Goal: Find contact information: Find contact information

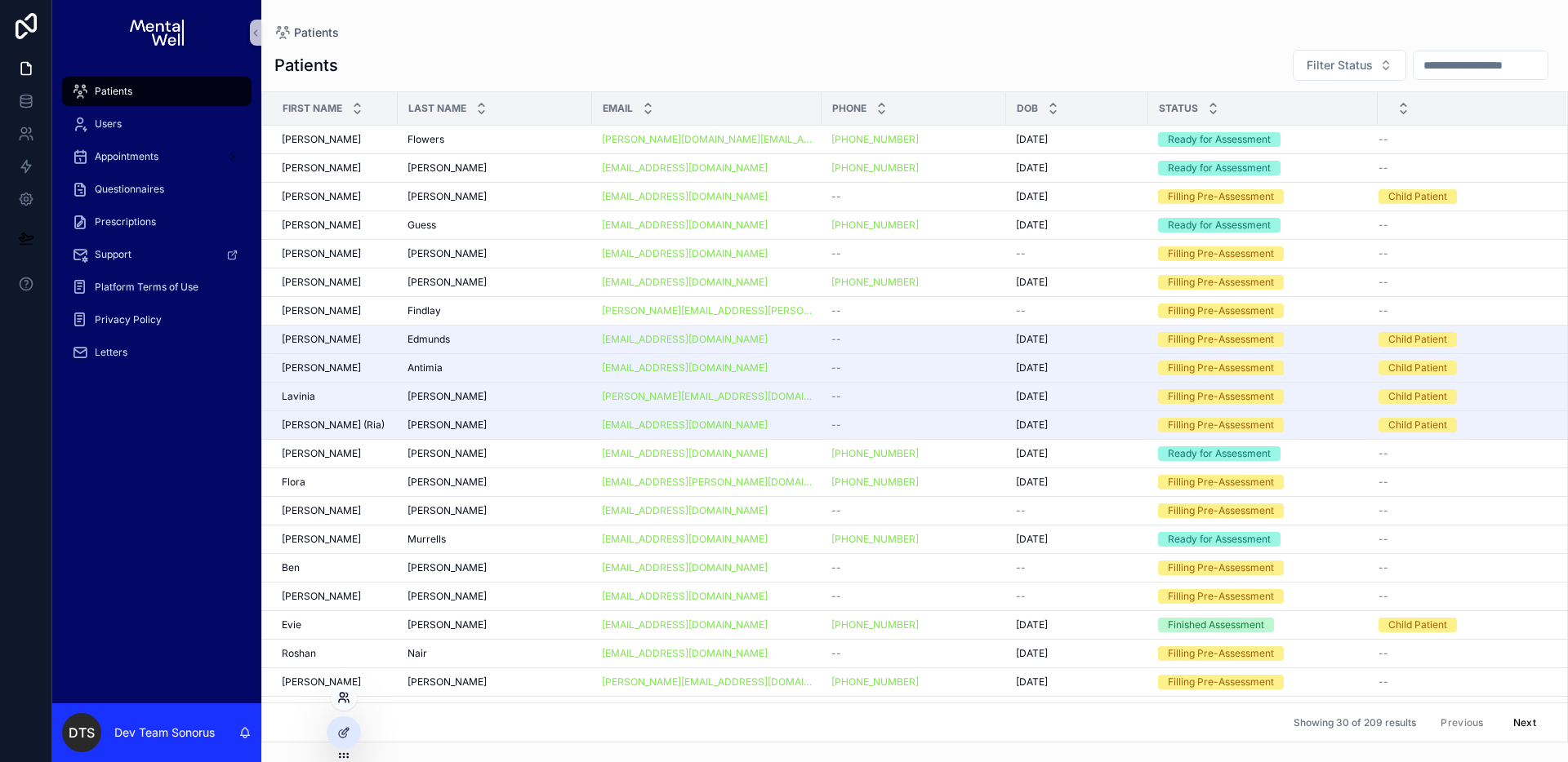
click at [346, 701] on icon at bounding box center [343, 697] width 13 height 13
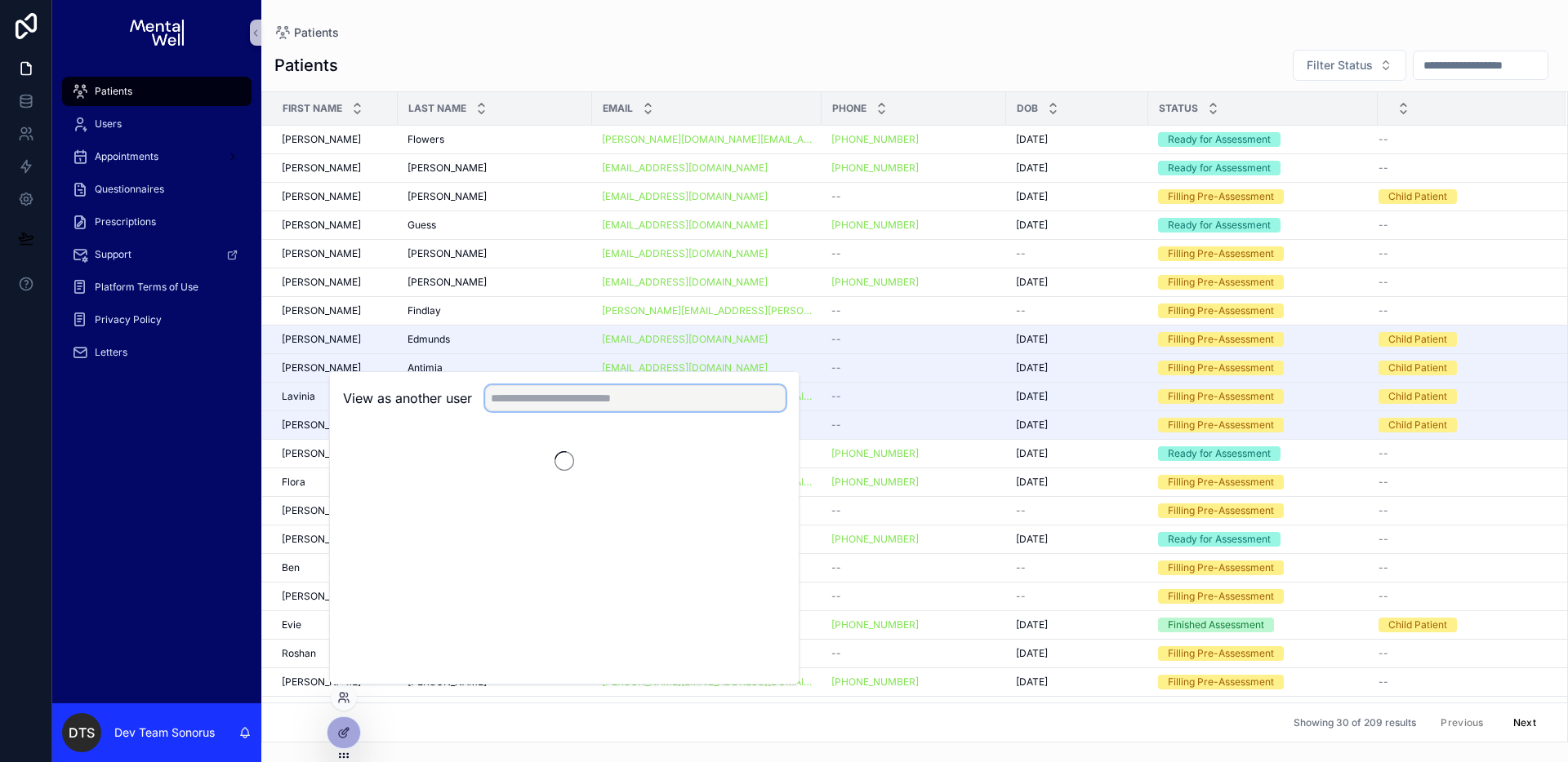
click at [601, 396] on input "text" at bounding box center [635, 397] width 301 height 26
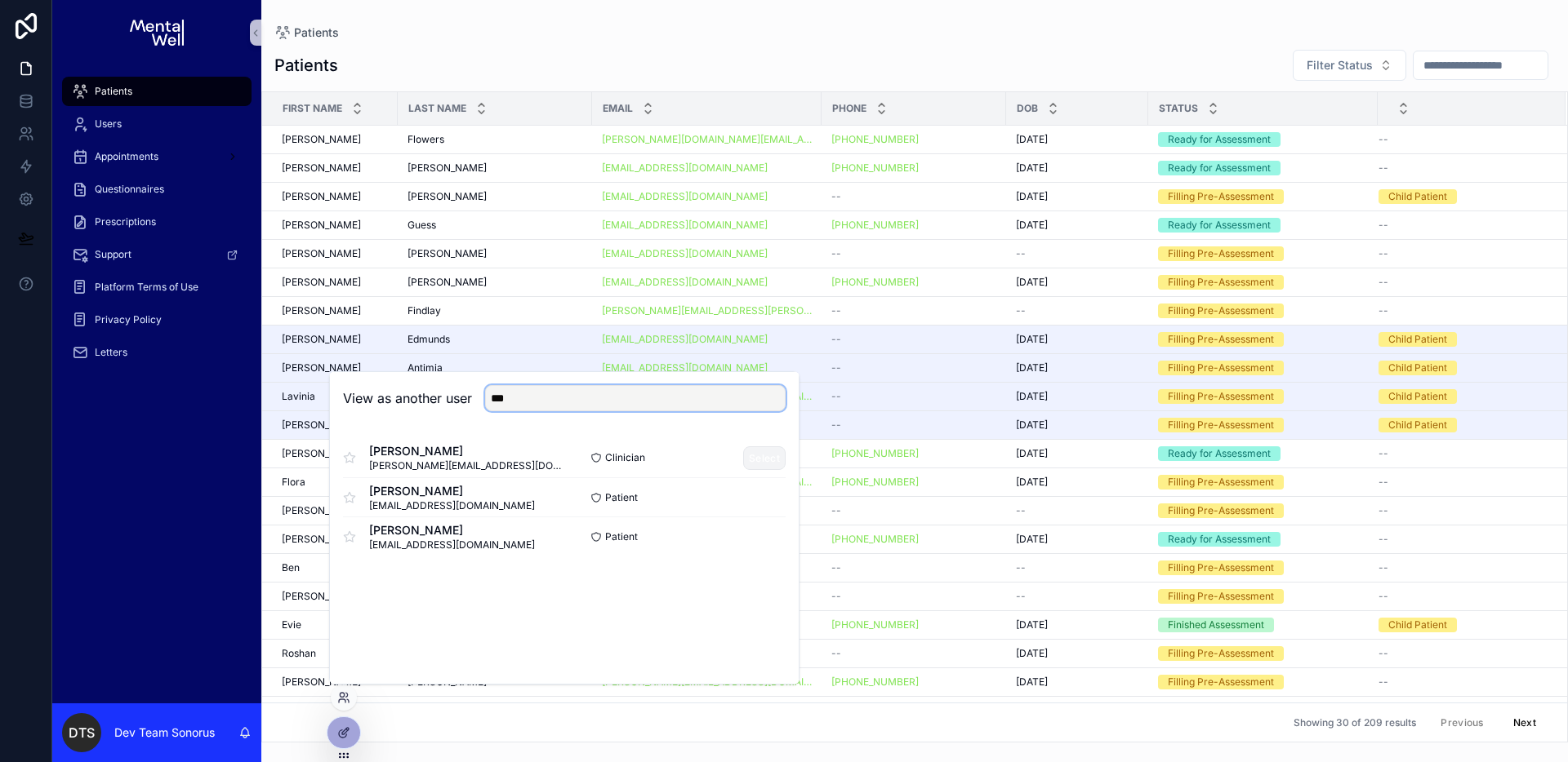
type input "***"
click at [763, 453] on button "Select" at bounding box center [764, 459] width 43 height 23
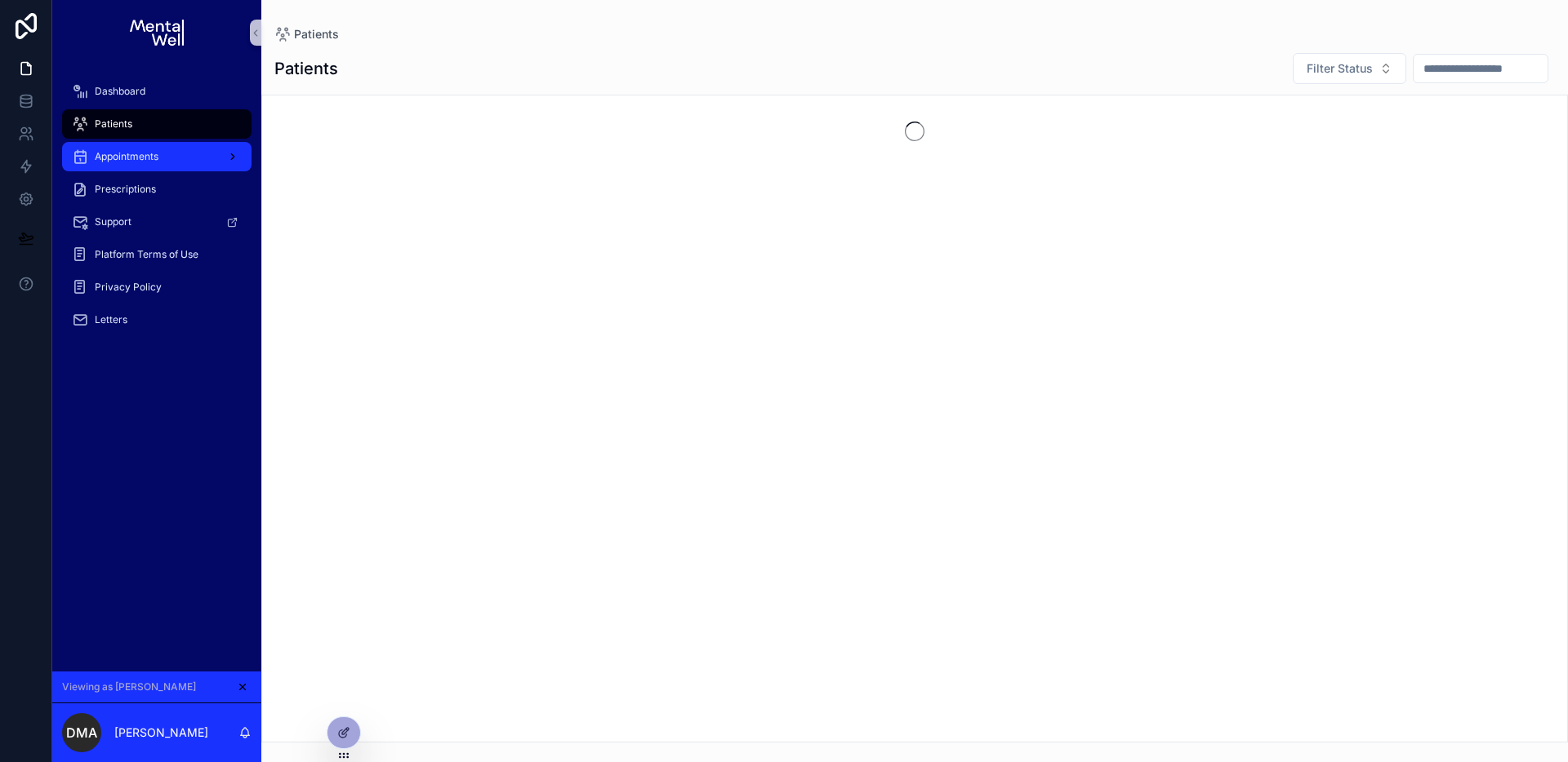
click at [182, 154] on div "Appointments" at bounding box center [156, 156] width 170 height 26
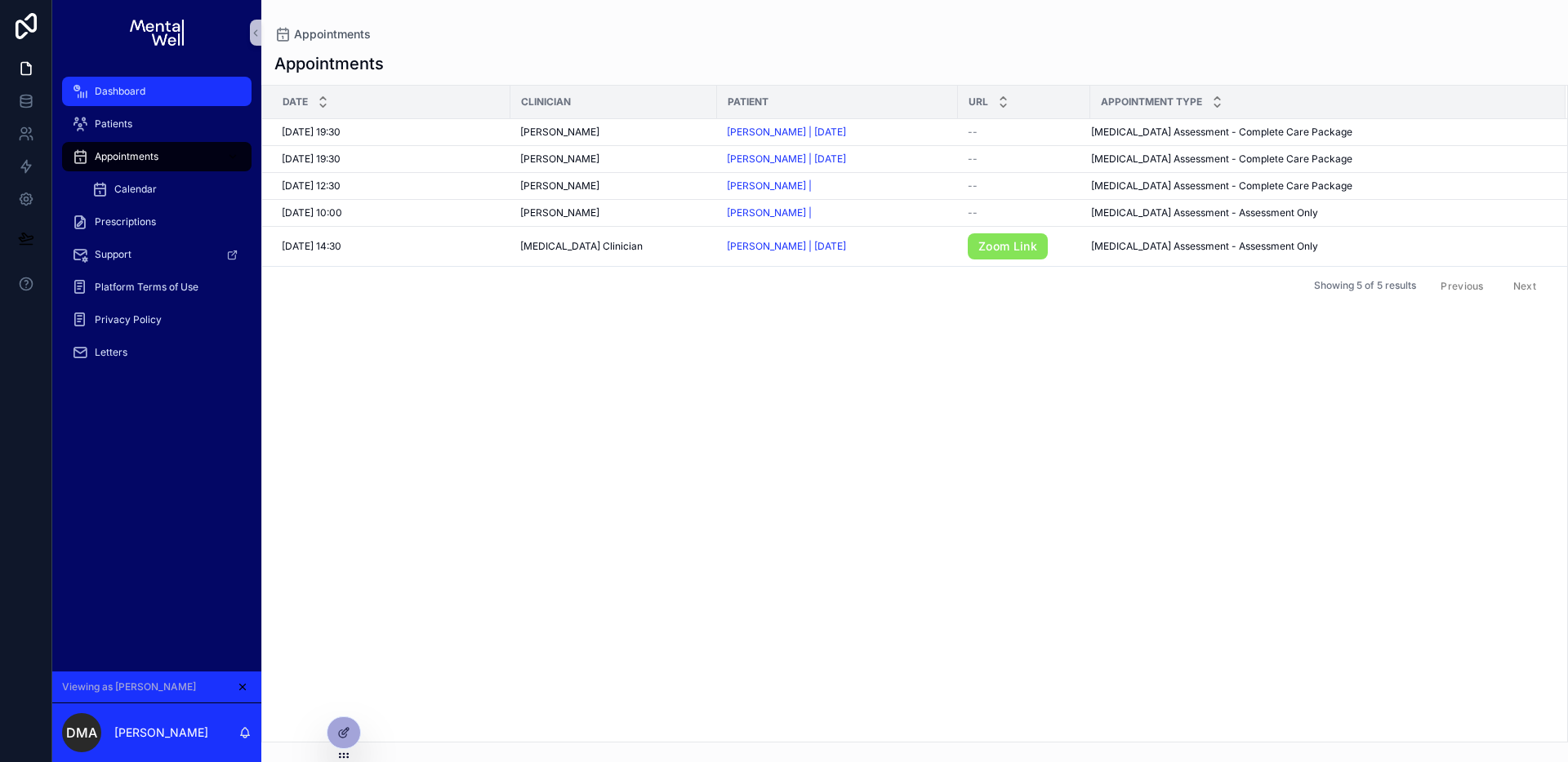
click at [158, 99] on div "Dashboard" at bounding box center [156, 91] width 170 height 26
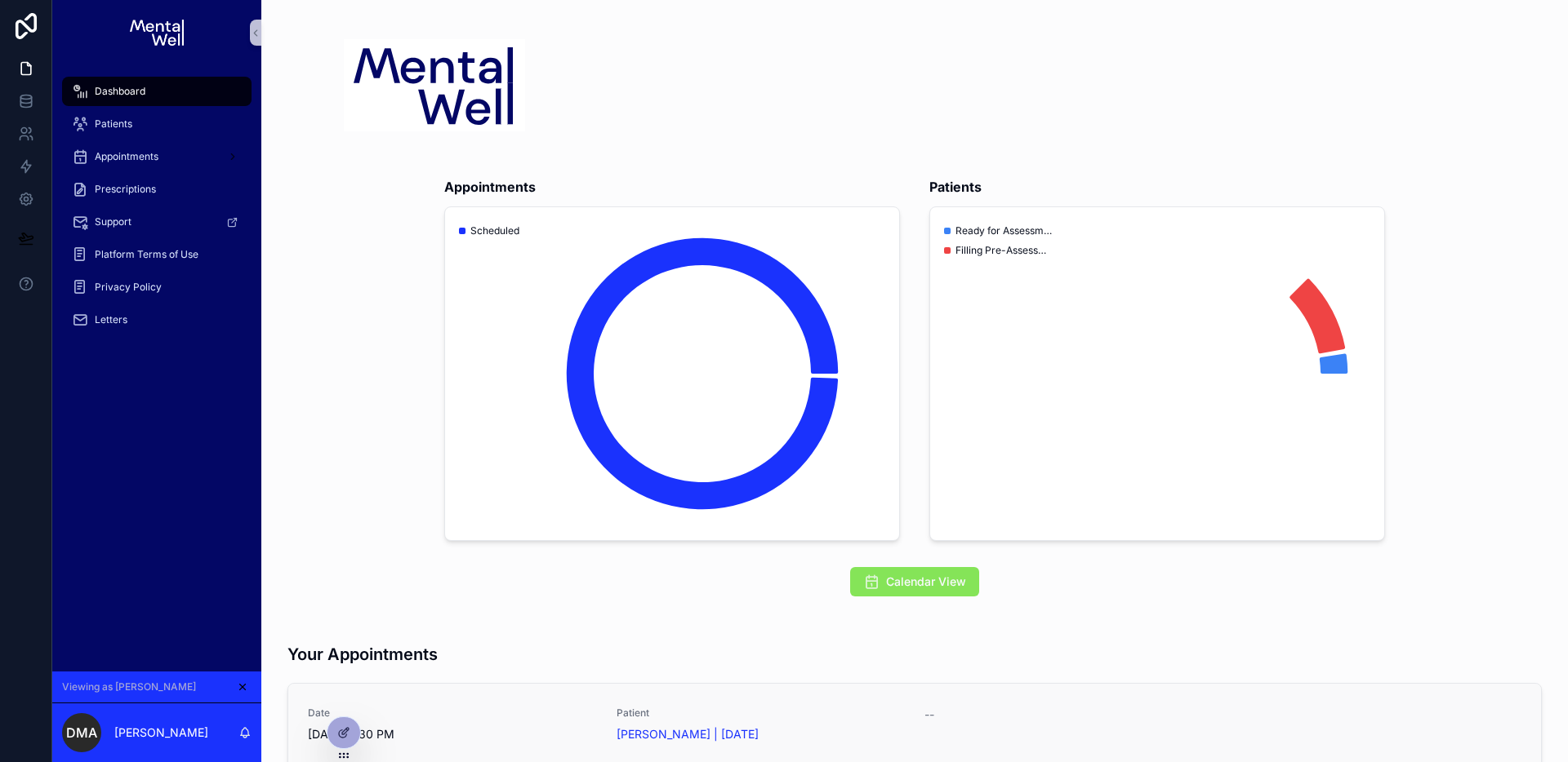
scroll to position [284, 0]
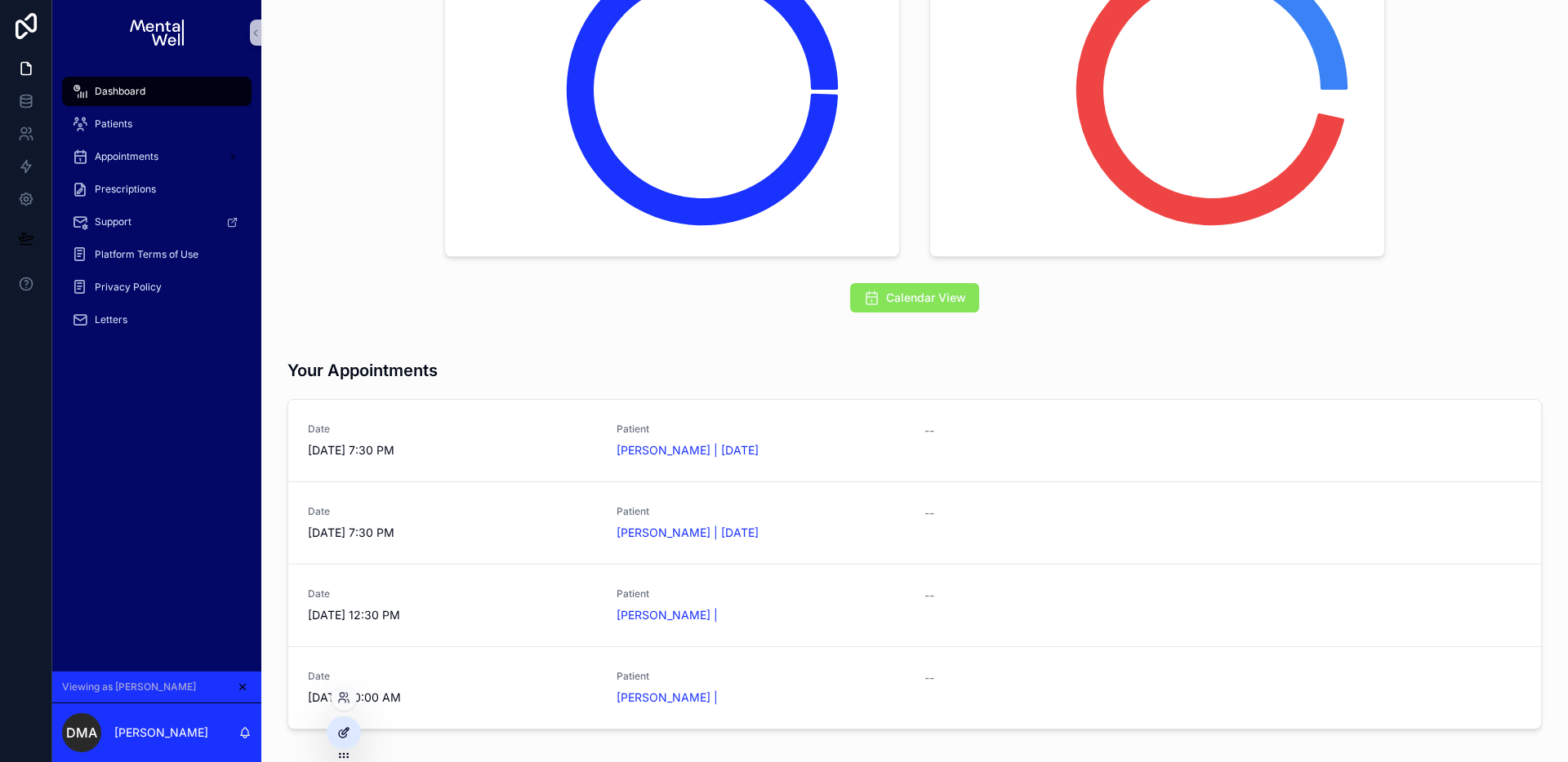
click at [338, 734] on icon at bounding box center [343, 732] width 13 height 13
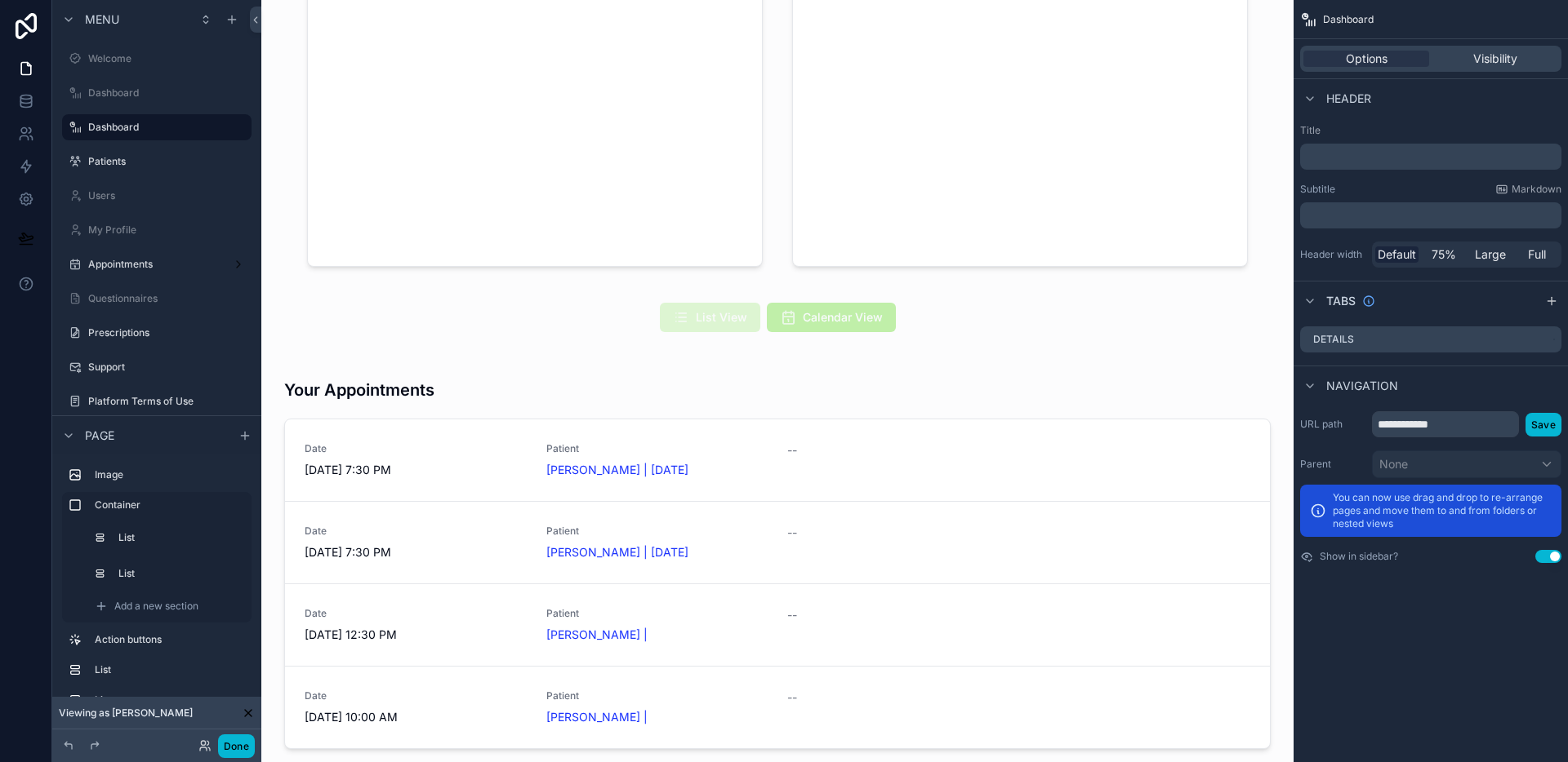
click at [880, 396] on div "scrollable content" at bounding box center [777, 554] width 1006 height 404
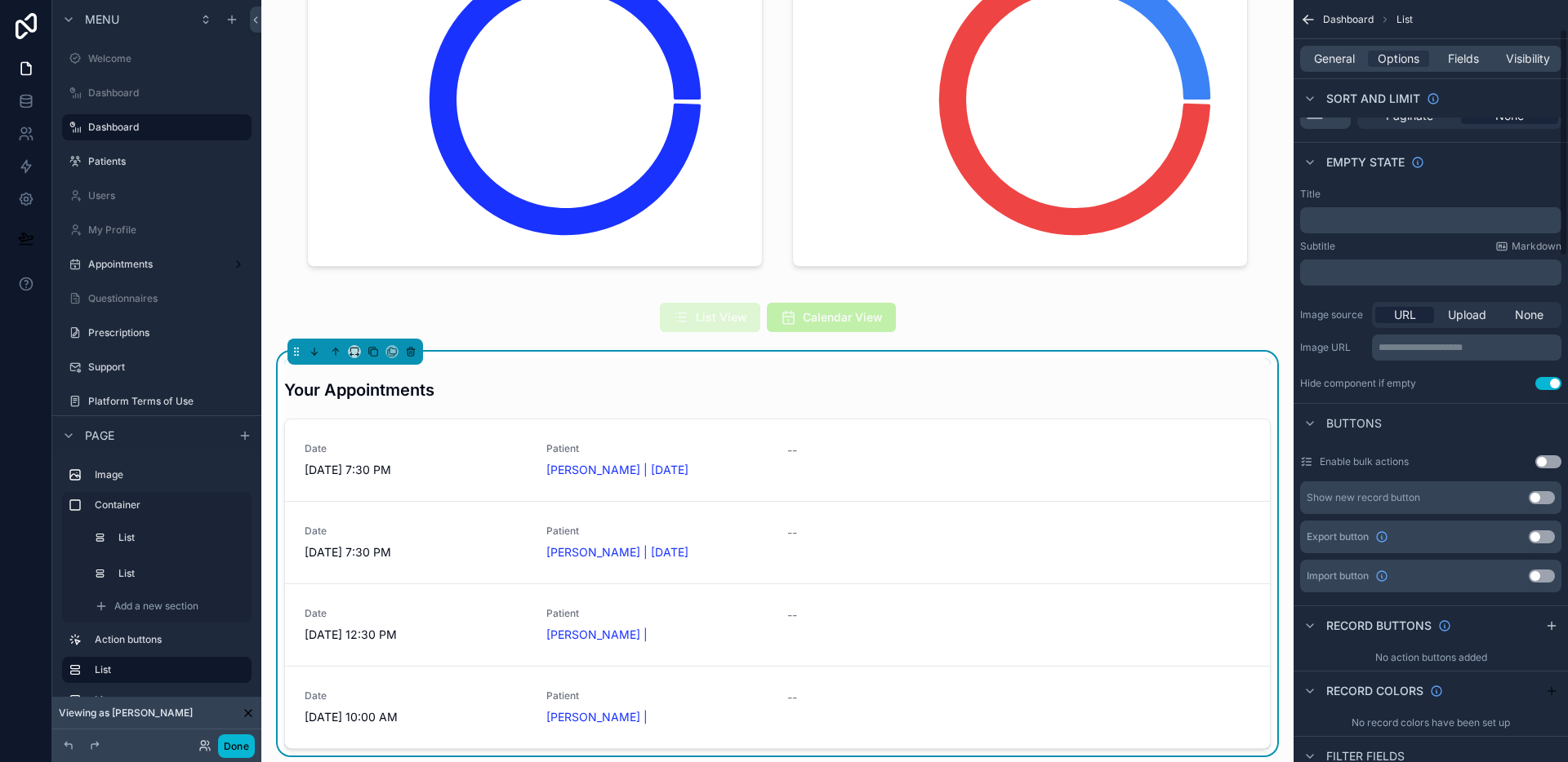
scroll to position [0, 0]
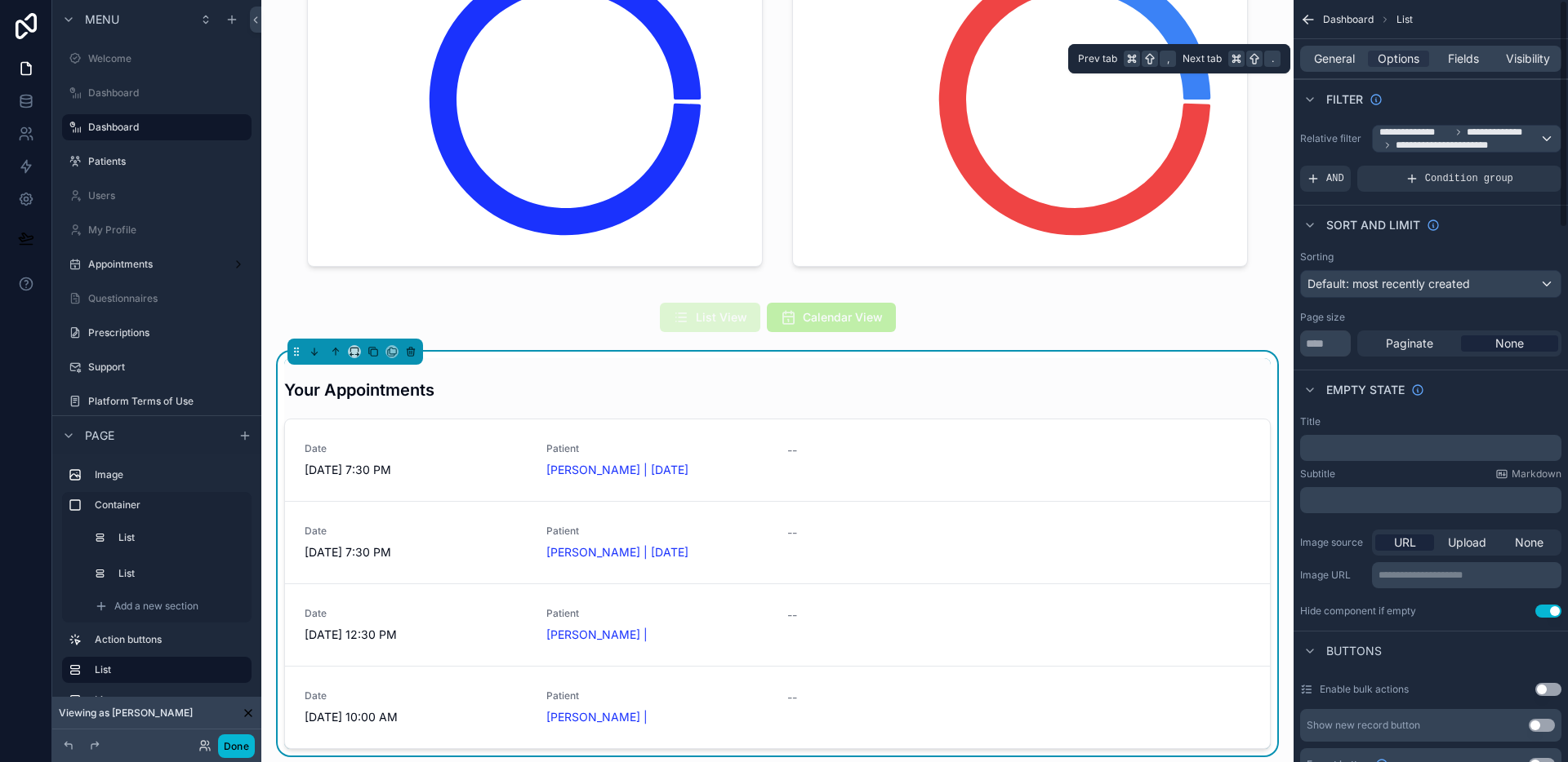
click at [1459, 67] on div "General Options Fields Visibility" at bounding box center [1429, 58] width 261 height 26
click at [1460, 63] on span "Fields" at bounding box center [1463, 58] width 31 height 16
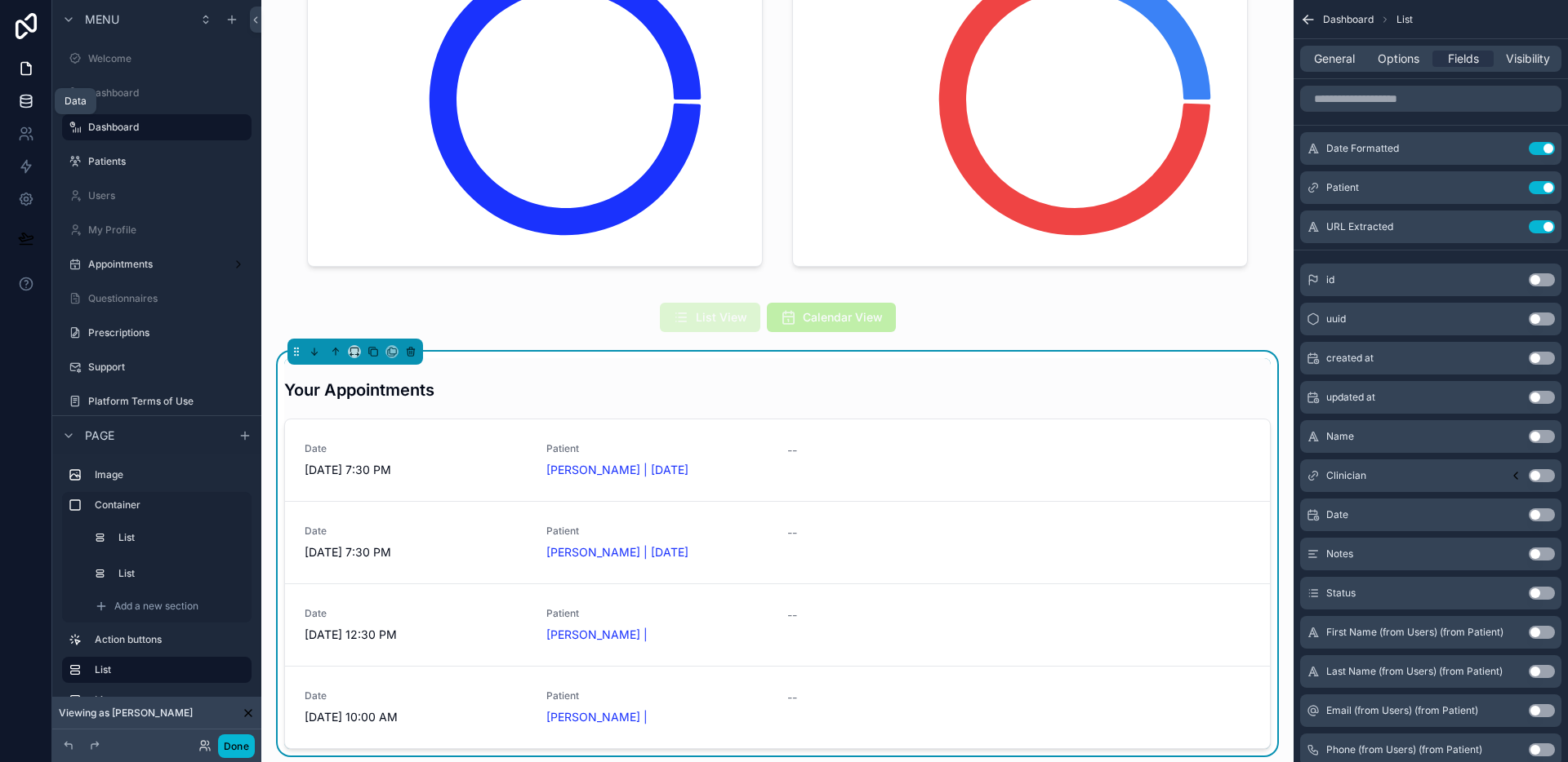
click at [27, 106] on icon at bounding box center [26, 101] width 16 height 16
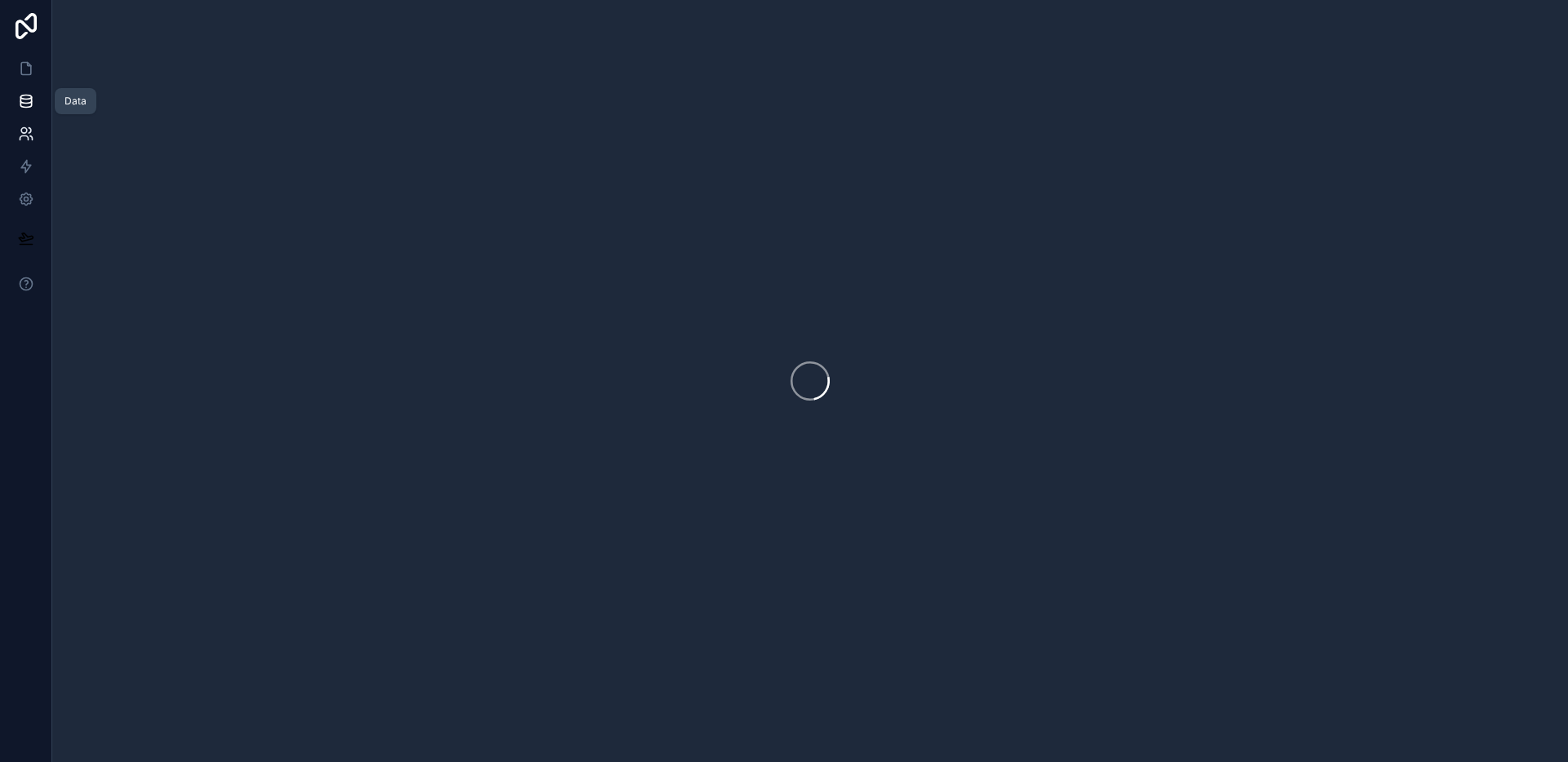
click at [33, 132] on icon at bounding box center [26, 134] width 16 height 16
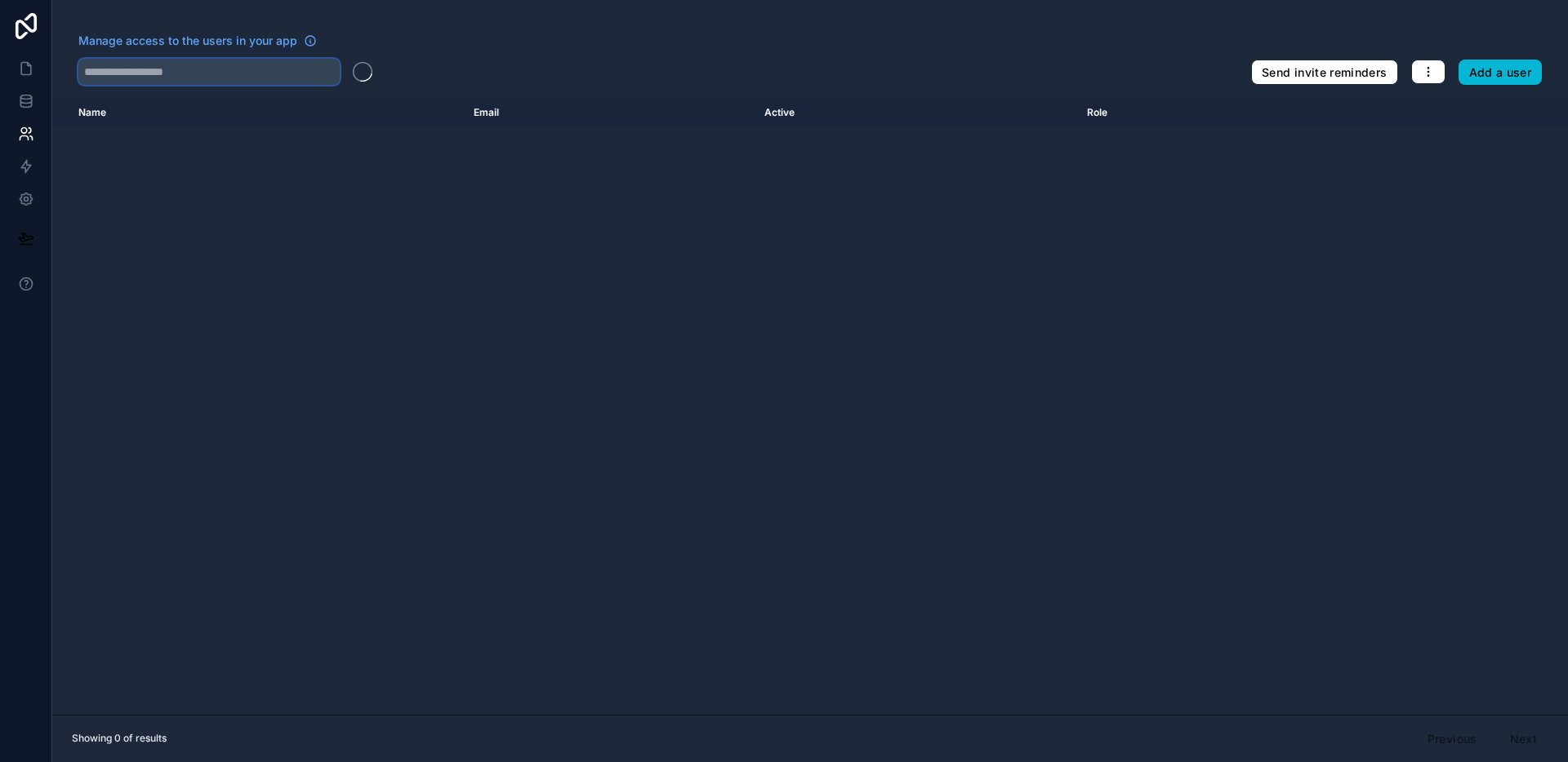
click at [249, 77] on input "text" at bounding box center [208, 72] width 261 height 26
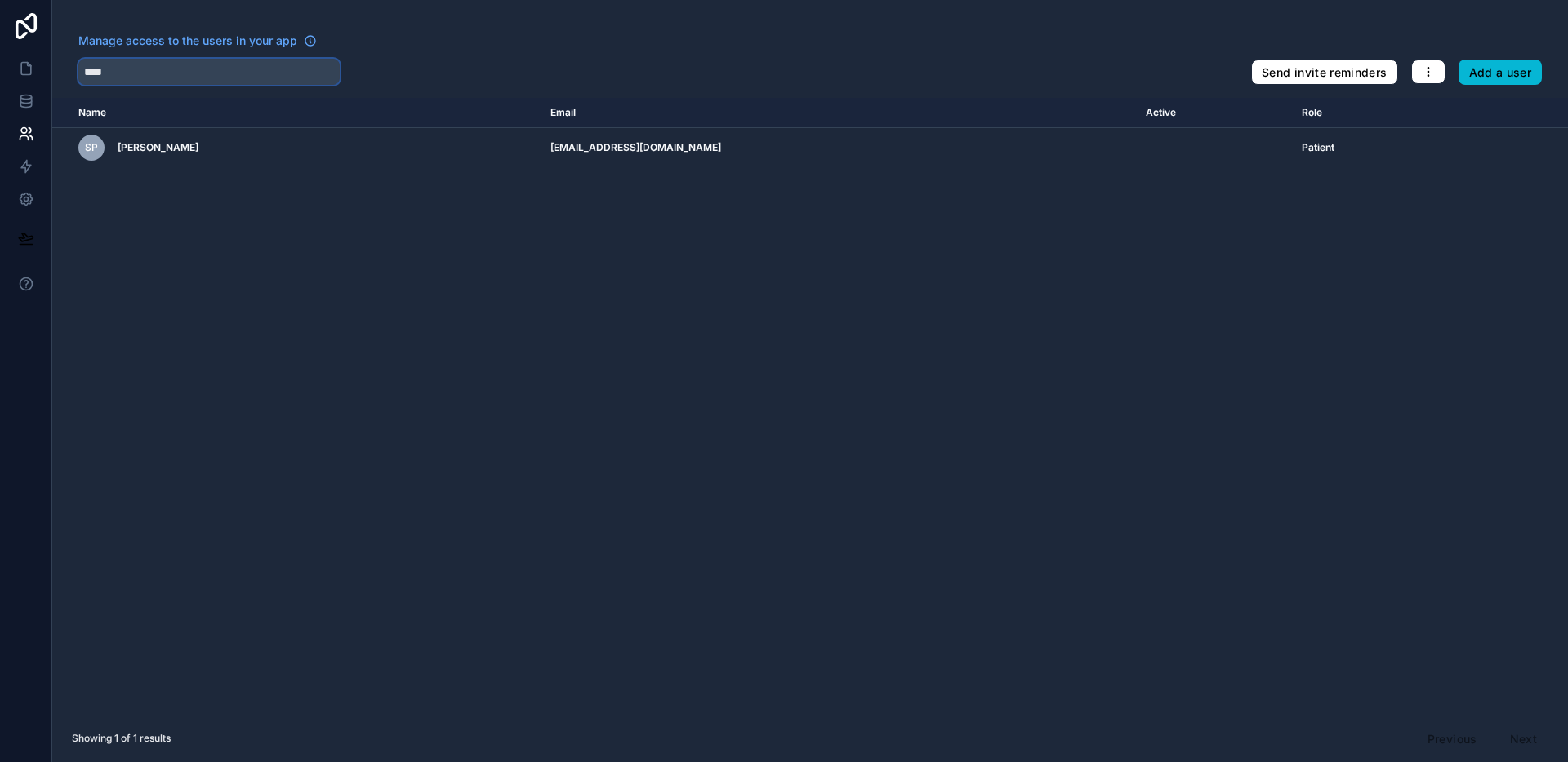
type input "****"
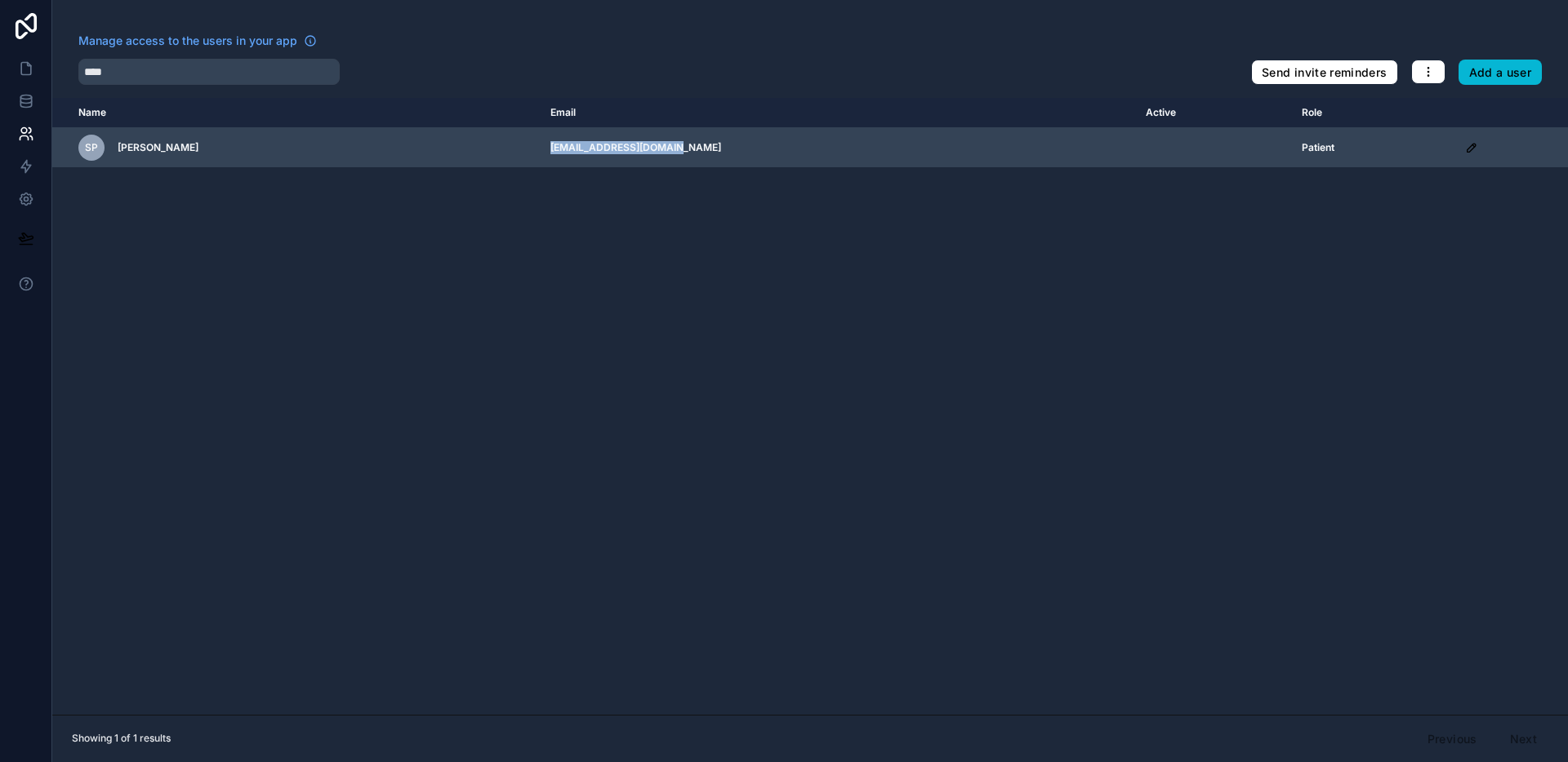
drag, startPoint x: 562, startPoint y: 149, endPoint x: 688, endPoint y: 148, distance: 126.0
click at [688, 147] on td "[EMAIL_ADDRESS][DOMAIN_NAME]" at bounding box center [838, 147] width 595 height 40
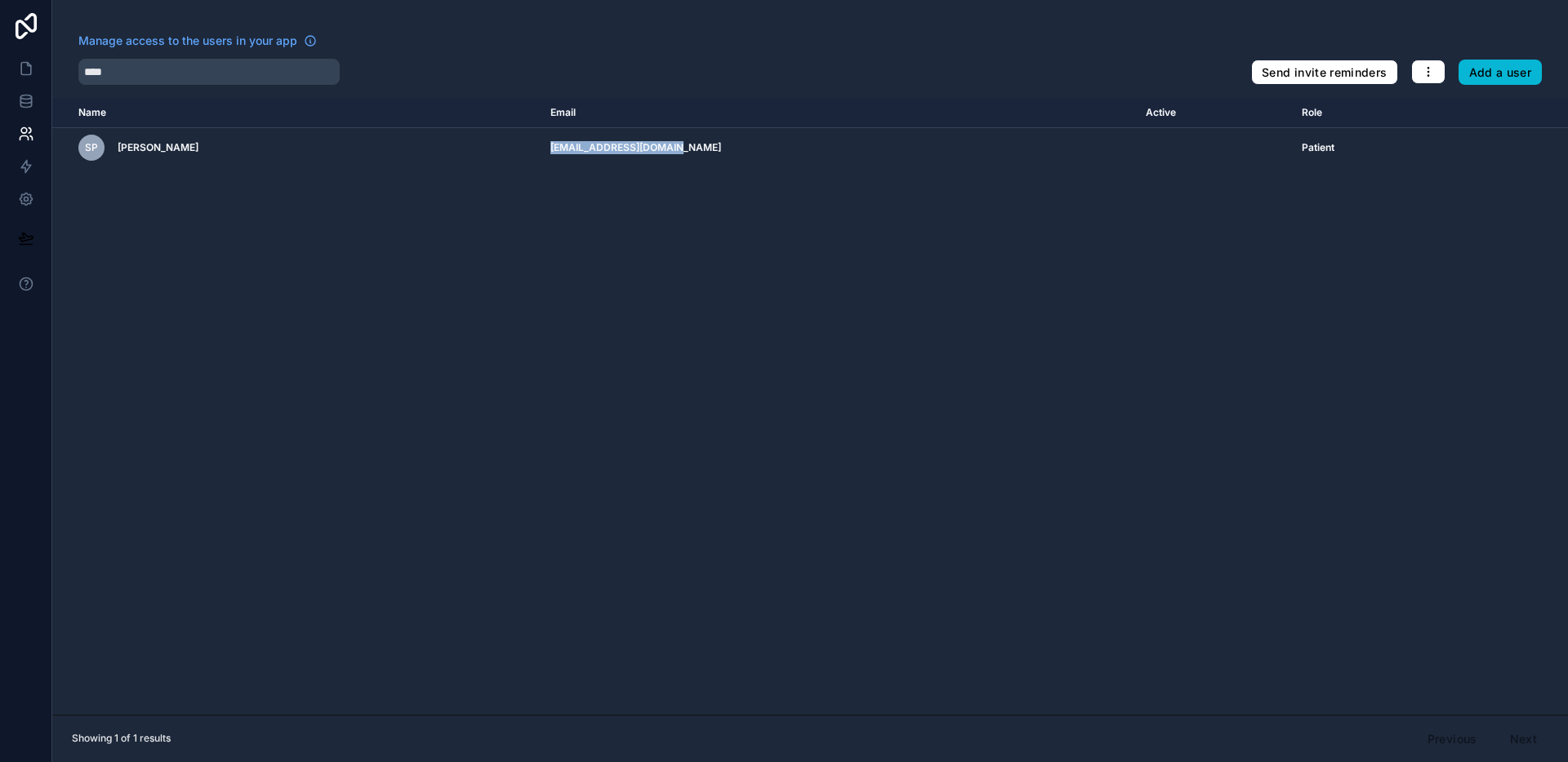
copy td "[EMAIL_ADDRESS][DOMAIN_NAME]"
